Goal: Task Accomplishment & Management: Manage account settings

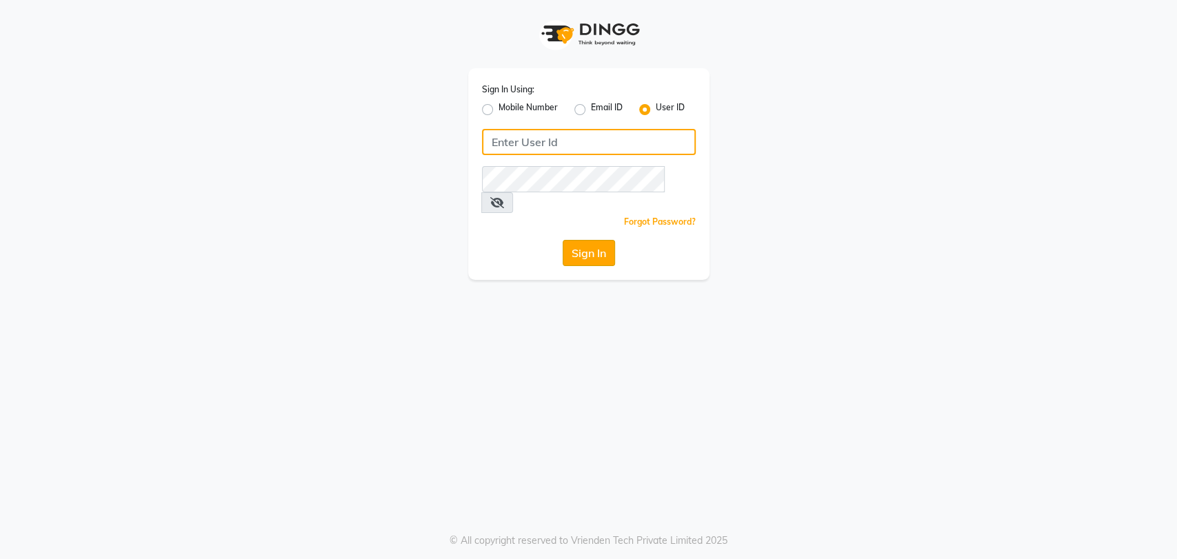
type input "e3591-01"
click at [584, 243] on button "Sign In" at bounding box center [588, 253] width 52 height 26
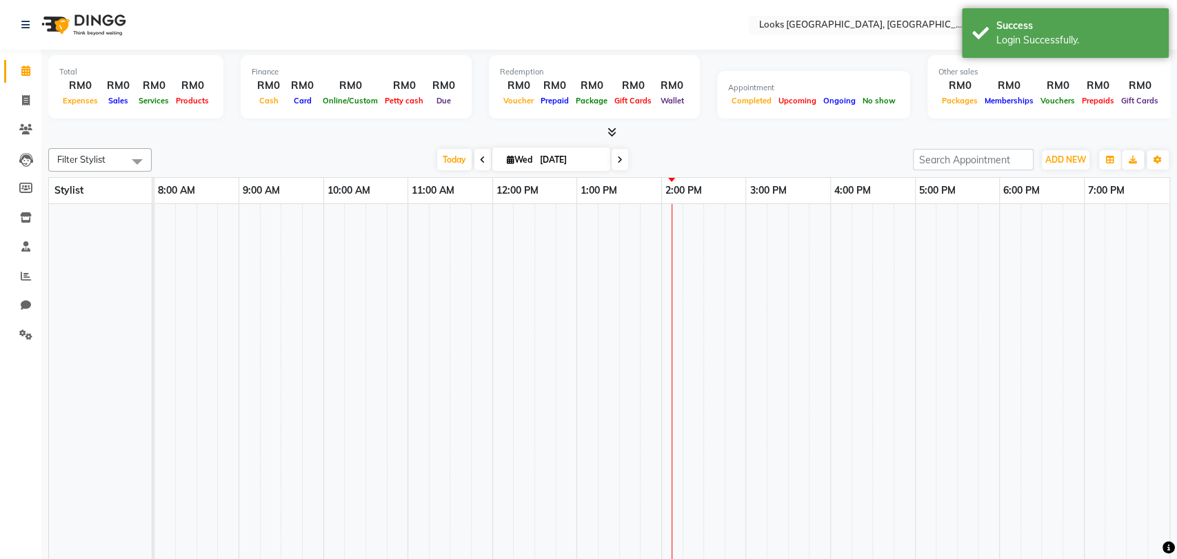
select select "en"
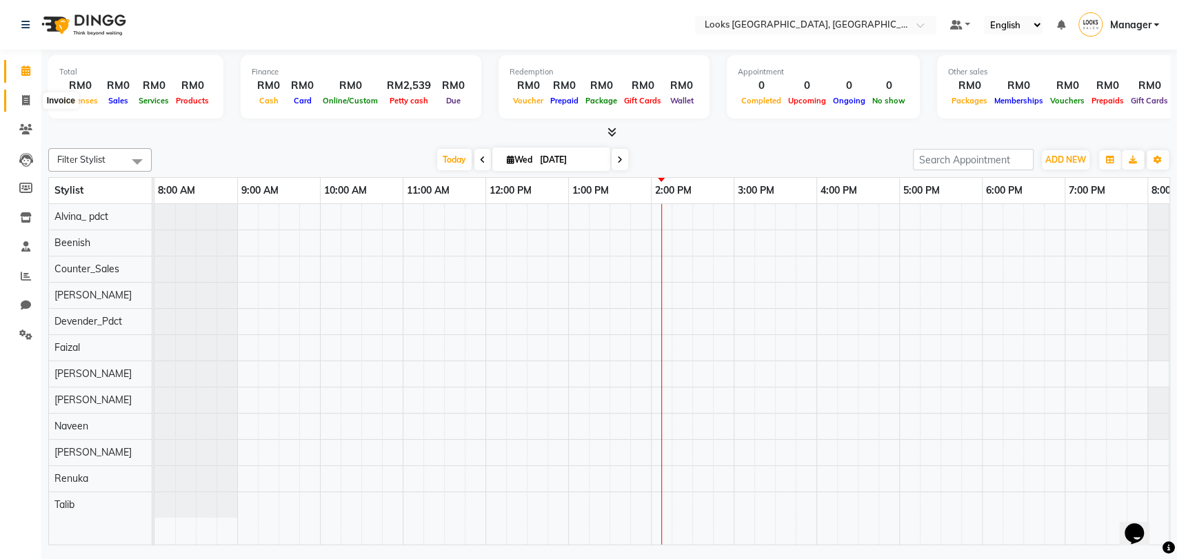
click at [28, 107] on span at bounding box center [26, 101] width 24 height 16
select select "service"
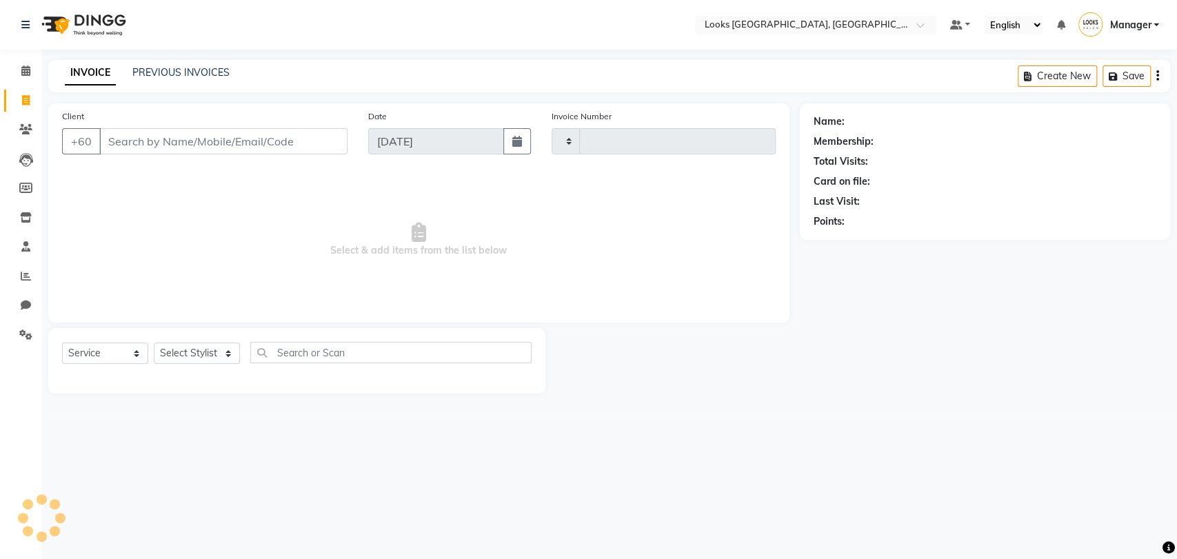
type input "1233"
select select "8109"
click at [228, 74] on div "INVOICE PREVIOUS INVOICES" at bounding box center [147, 73] width 198 height 16
click at [210, 71] on link "PREVIOUS INVOICES" at bounding box center [180, 72] width 97 height 12
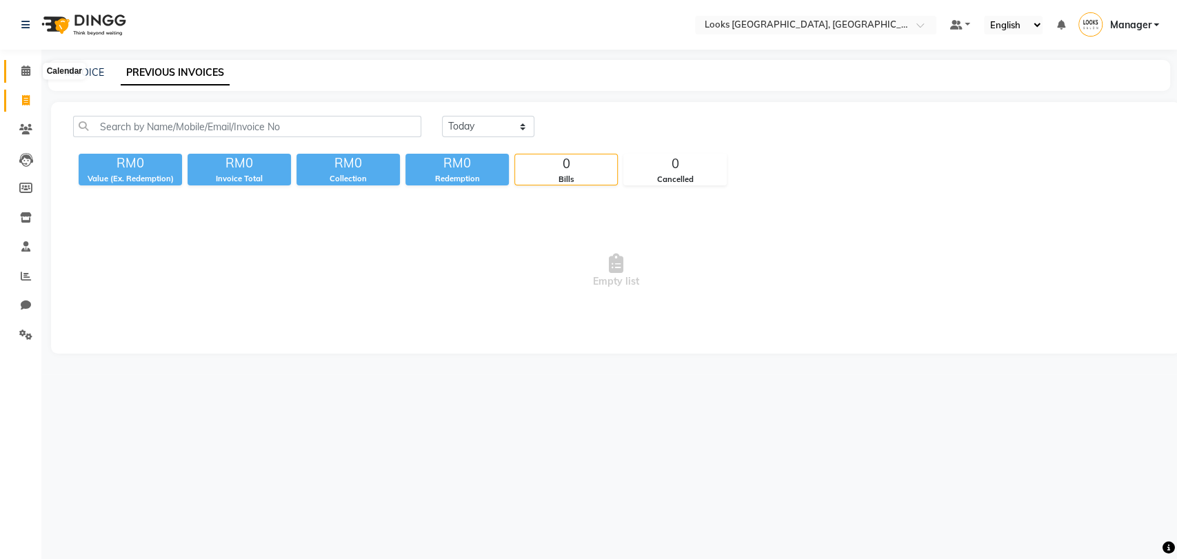
click at [17, 74] on span at bounding box center [26, 71] width 24 height 16
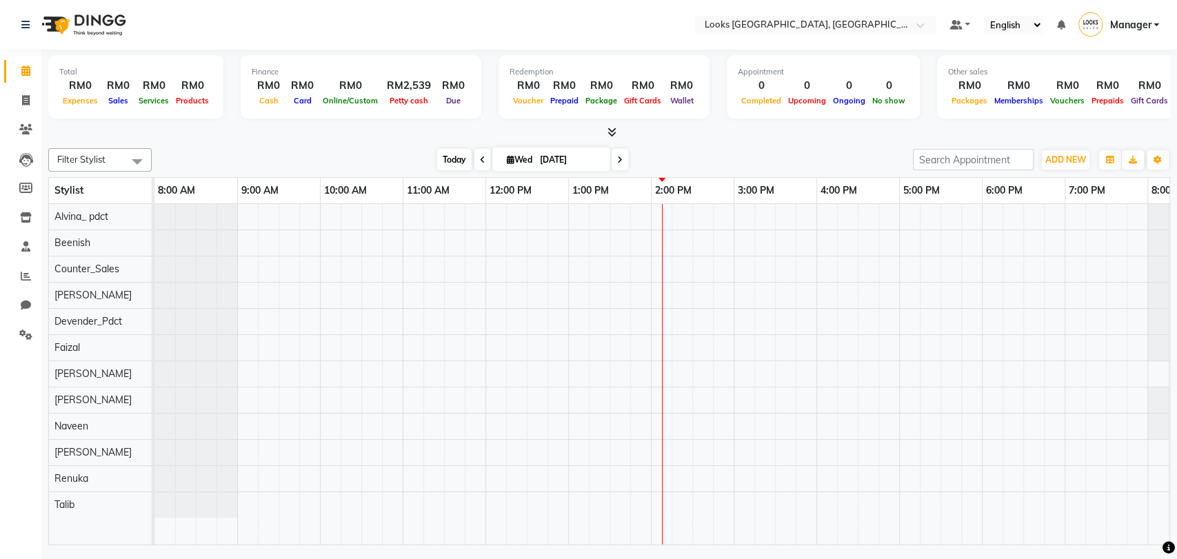
click at [449, 154] on span "Today" at bounding box center [454, 159] width 34 height 21
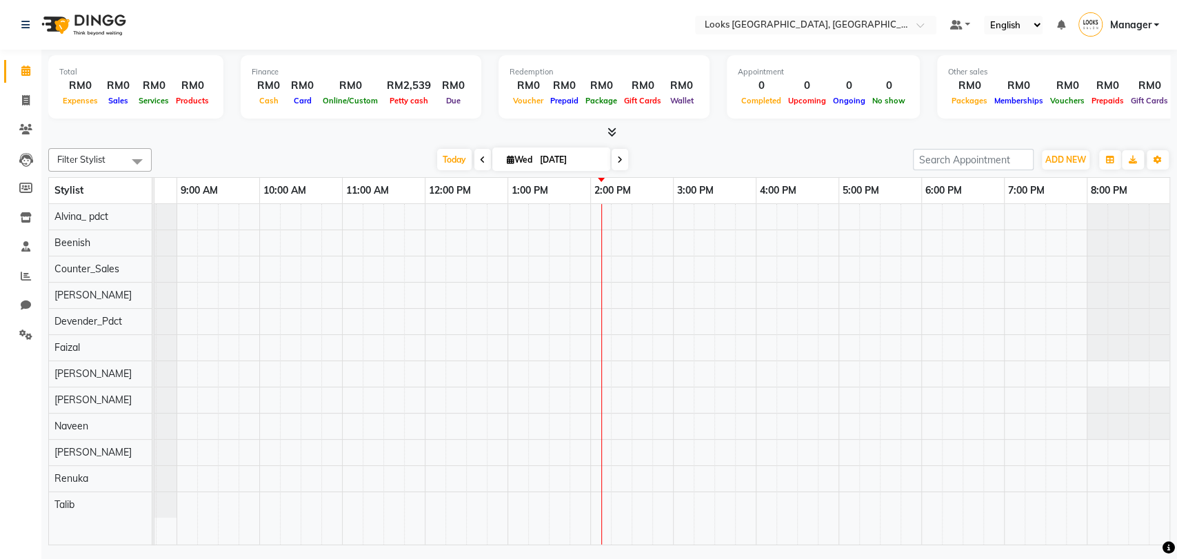
click at [613, 128] on icon at bounding box center [611, 132] width 9 height 10
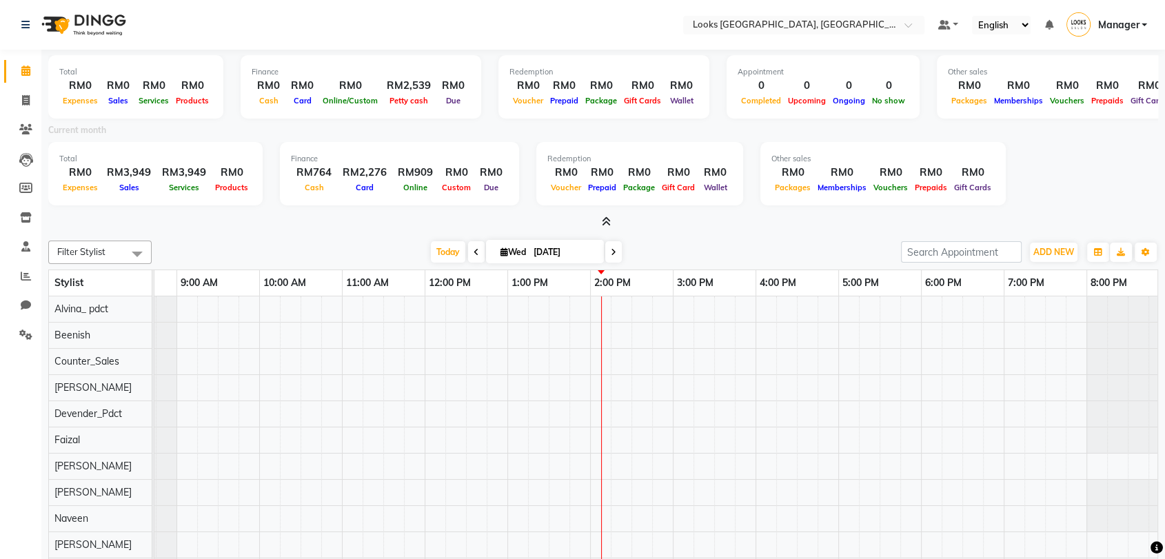
click at [1134, 21] on span "Manager" at bounding box center [1117, 25] width 41 height 14
click at [1048, 96] on link "Sign out" at bounding box center [1076, 98] width 126 height 21
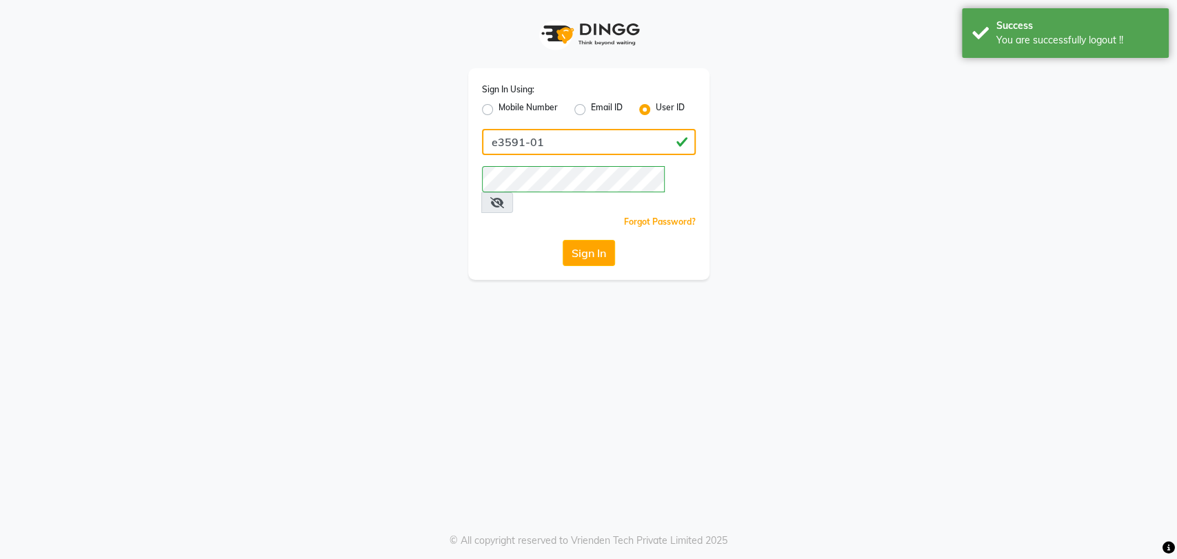
click at [502, 174] on div "Sign In Using: Mobile Number Email ID User ID e3591-01 Remember me Forgot Passw…" at bounding box center [588, 174] width 241 height 212
click at [562, 141] on input "e3591-01" at bounding box center [589, 142] width 214 height 26
type input "e"
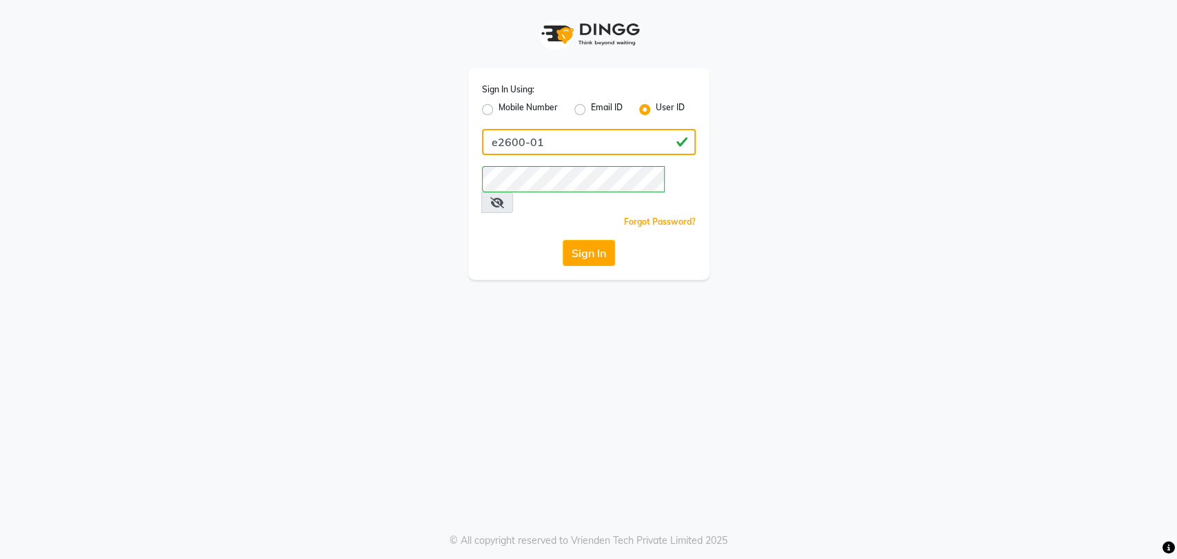
type input "e2600-01"
click at [484, 240] on div "Sign In" at bounding box center [589, 253] width 214 height 26
click at [602, 240] on button "Sign In" at bounding box center [588, 253] width 52 height 26
